Goal: Register for event/course

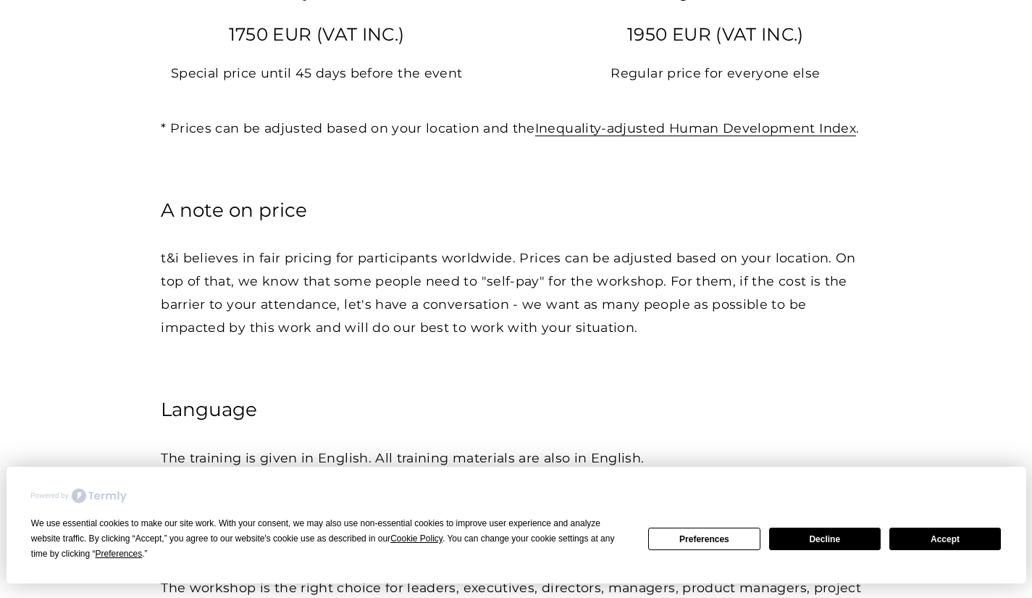
scroll to position [2043, 0]
click at [941, 536] on button "Accept" at bounding box center [946, 538] width 112 height 22
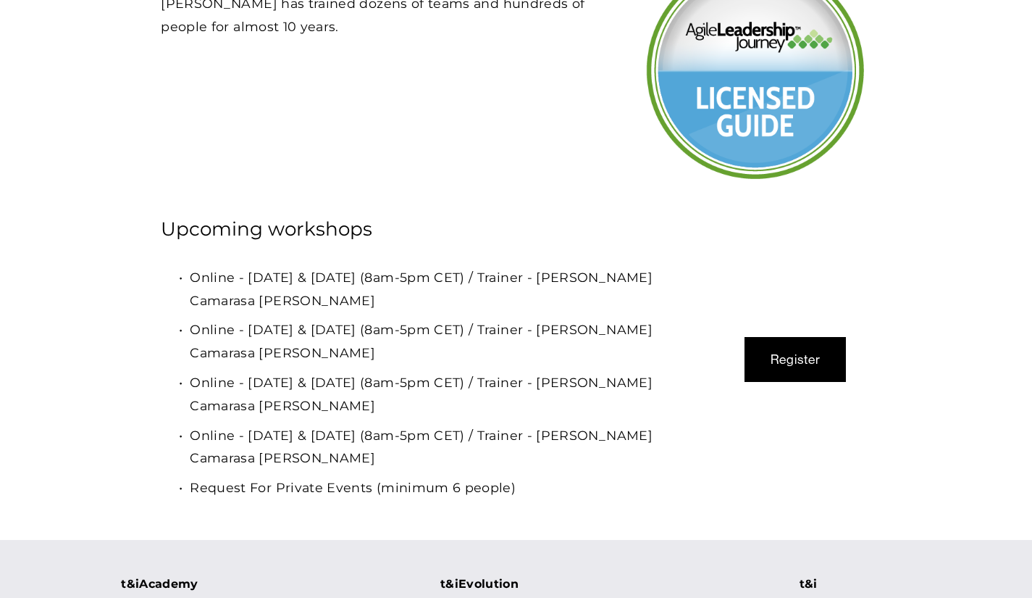
scroll to position [4050, 0]
click at [373, 265] on p "Online - [DATE] & [DATE] (8am-5pm CET) / Trainer - [PERSON_NAME] Camarasa [PERS…" at bounding box center [451, 288] width 522 height 46
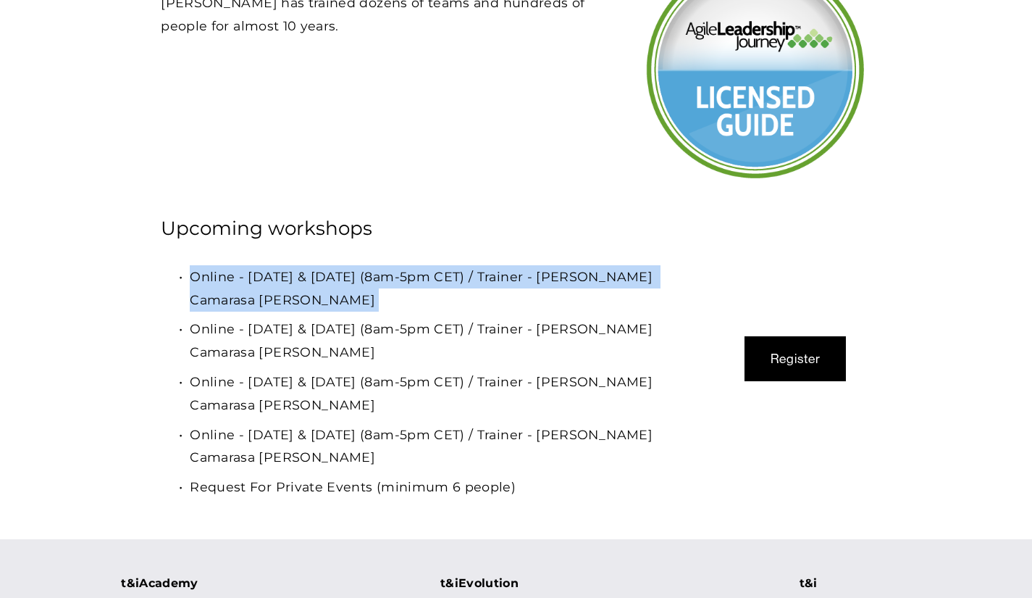
click at [373, 265] on p "Online - [DATE] & [DATE] (8am-5pm CET) / Trainer - [PERSON_NAME] Camarasa [PERS…" at bounding box center [451, 288] width 522 height 46
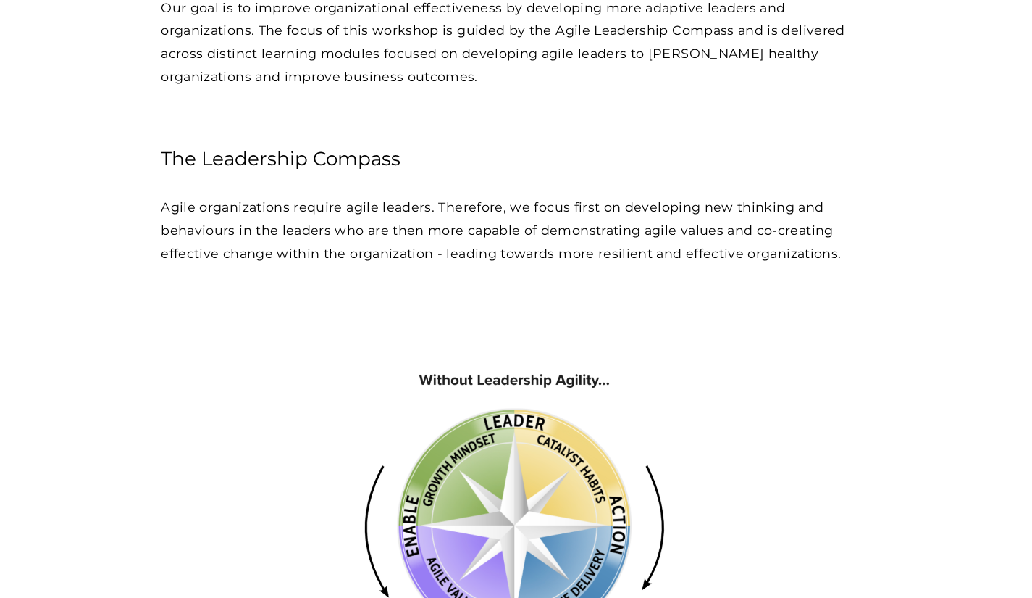
scroll to position [0, 0]
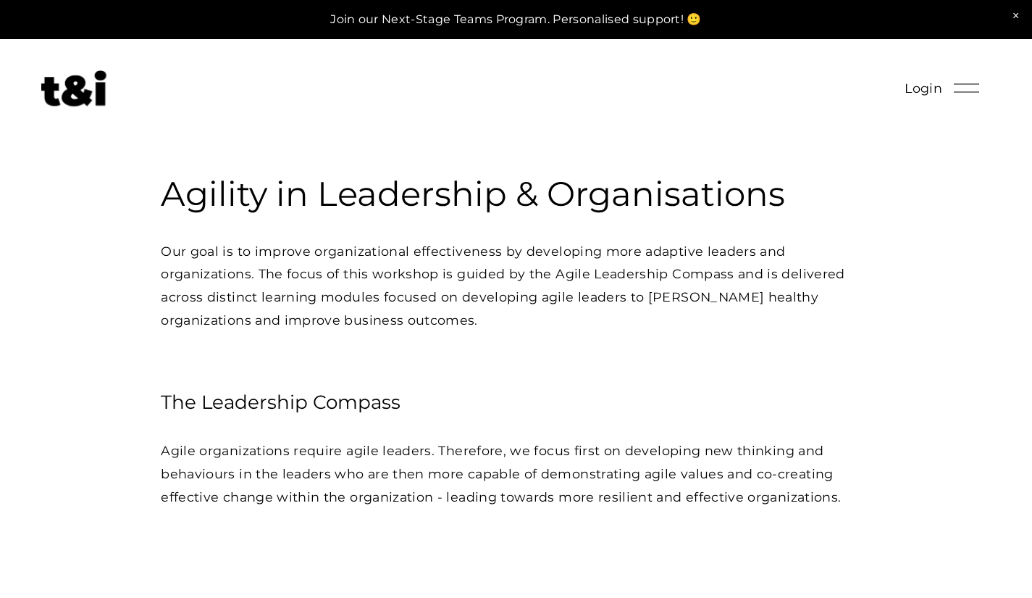
click at [973, 84] on div at bounding box center [966, 87] width 25 height 25
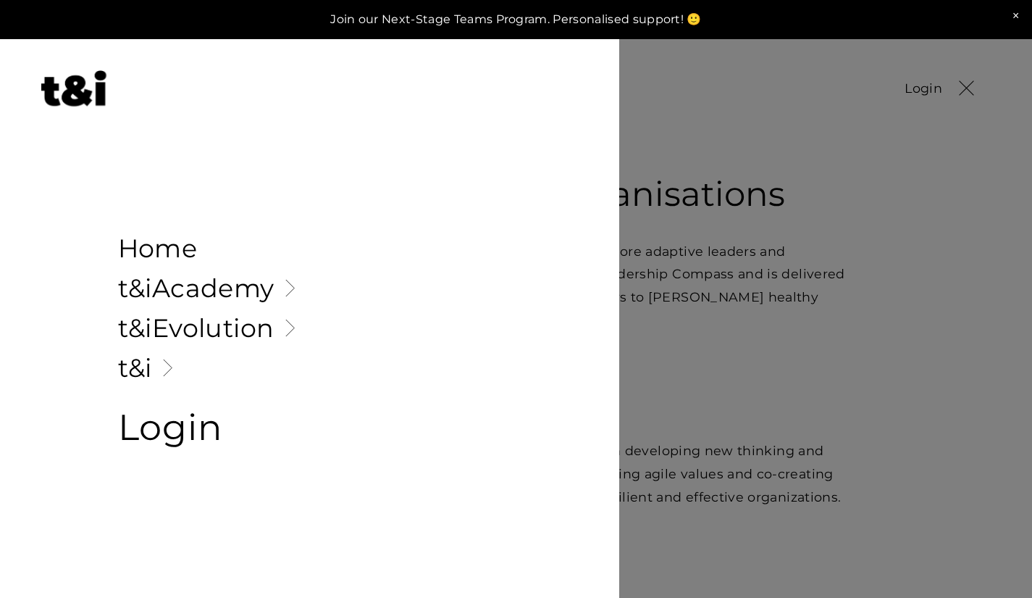
click at [286, 289] on link "Folder: t&iAcademy" at bounding box center [310, 287] width 384 height 25
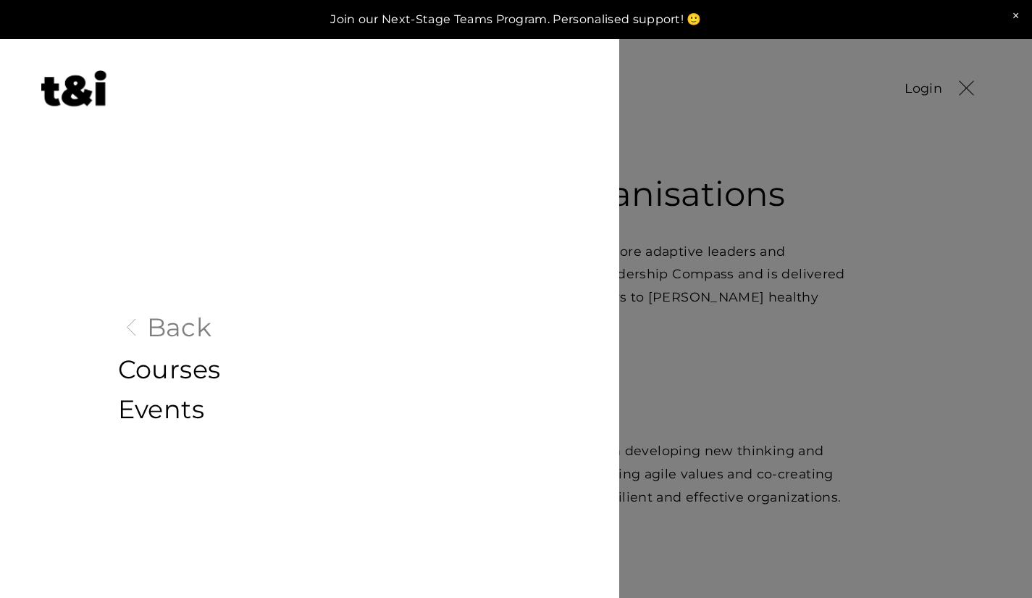
click at [167, 411] on link "Events" at bounding box center [310, 408] width 384 height 25
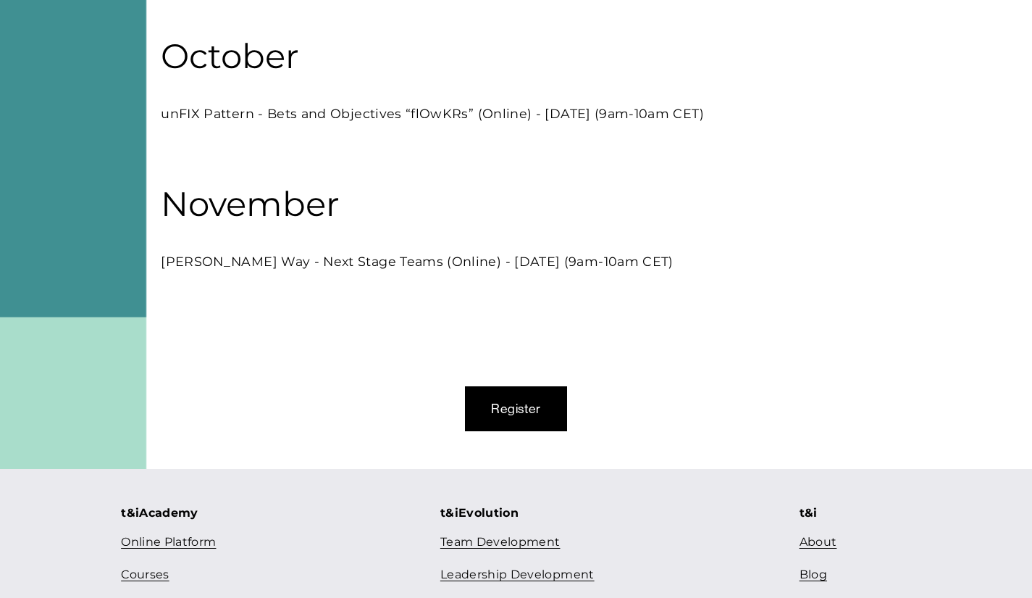
scroll to position [549, 0]
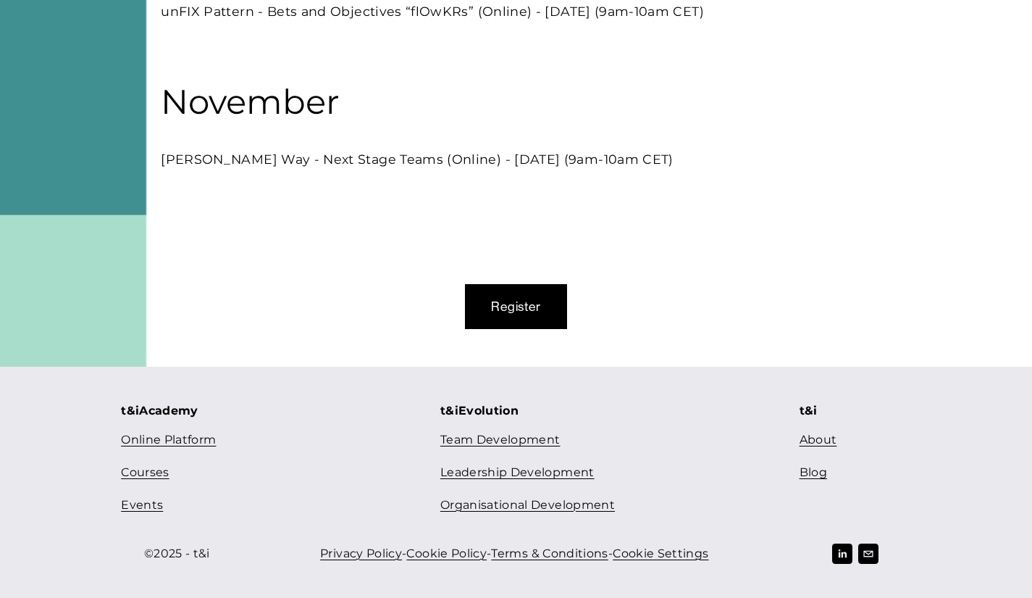
click at [141, 477] on link "Courses" at bounding box center [145, 472] width 48 height 21
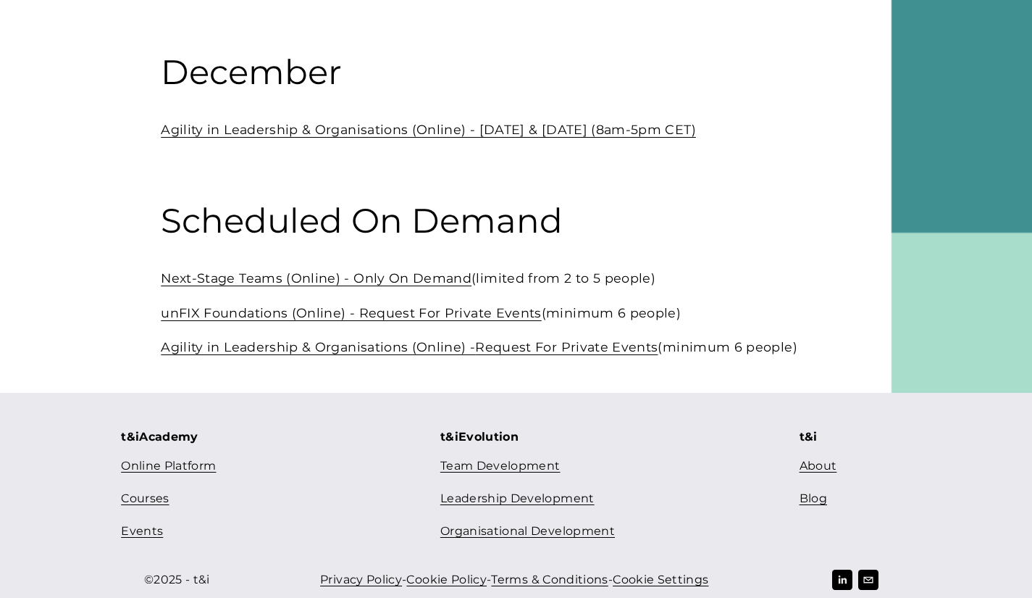
scroll to position [595, 0]
